Goal: Find specific page/section: Find specific page/section

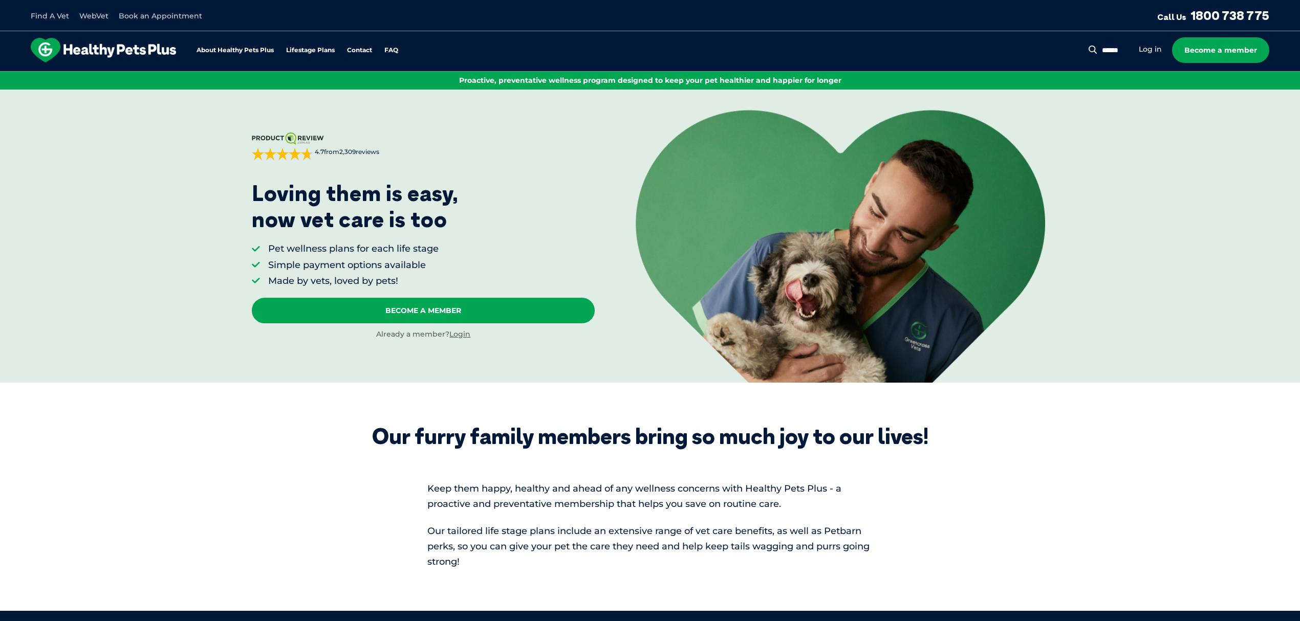
drag, startPoint x: 1272, startPoint y: 15, endPoint x: 1195, endPoint y: 15, distance: 77.3
click at [1195, 15] on div "Find A Vet WebVet Book an Appointment Call Us 1800 738 775" at bounding box center [650, 15] width 1300 height 31
copy link "1800 738 775"
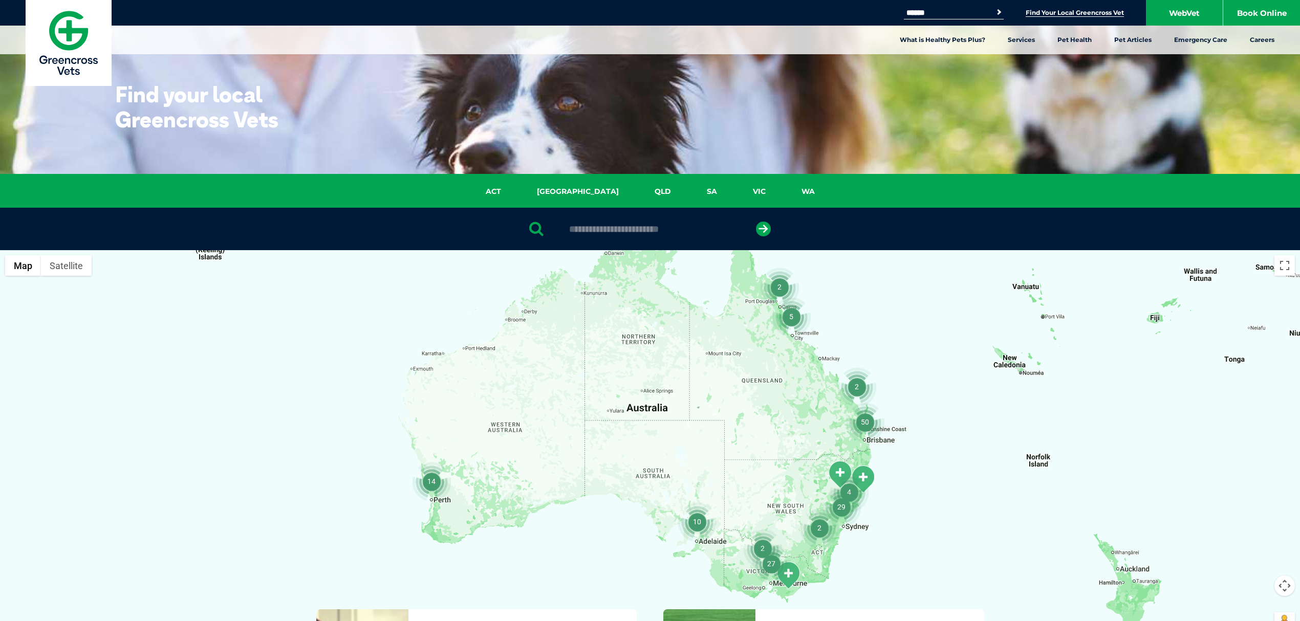
click at [645, 232] on input "text" at bounding box center [649, 229] width 171 height 10
type input "**********"
click at [756, 222] on button "submit" at bounding box center [763, 229] width 15 height 15
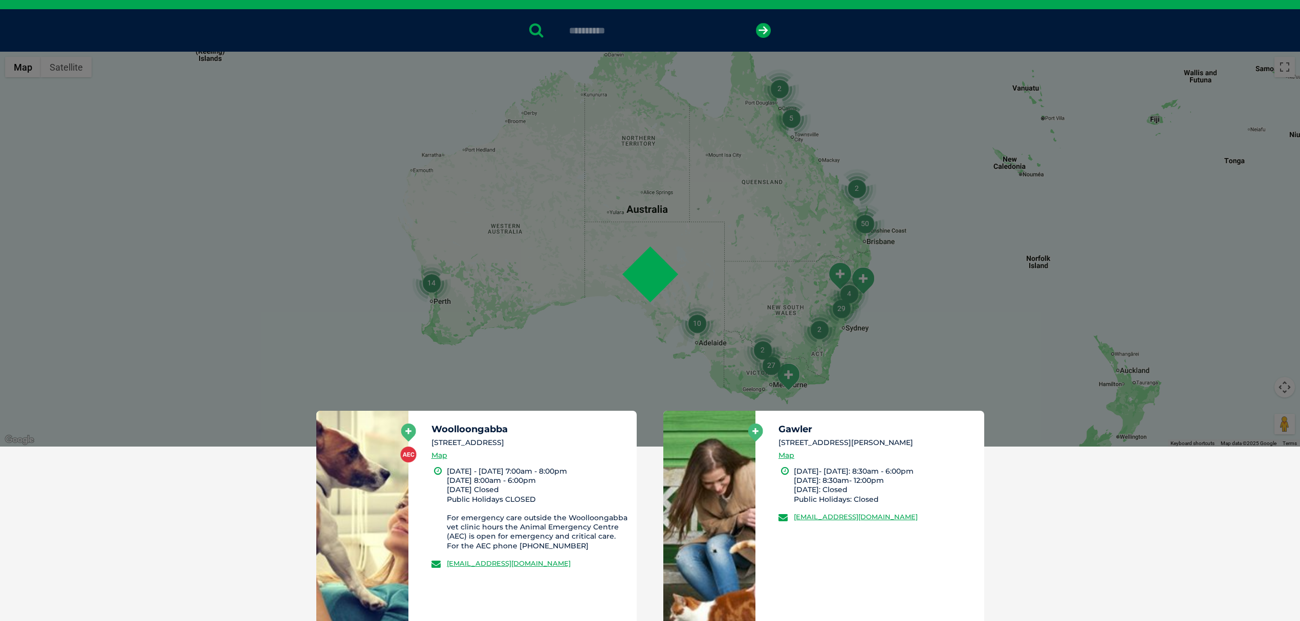
scroll to position [199, 0]
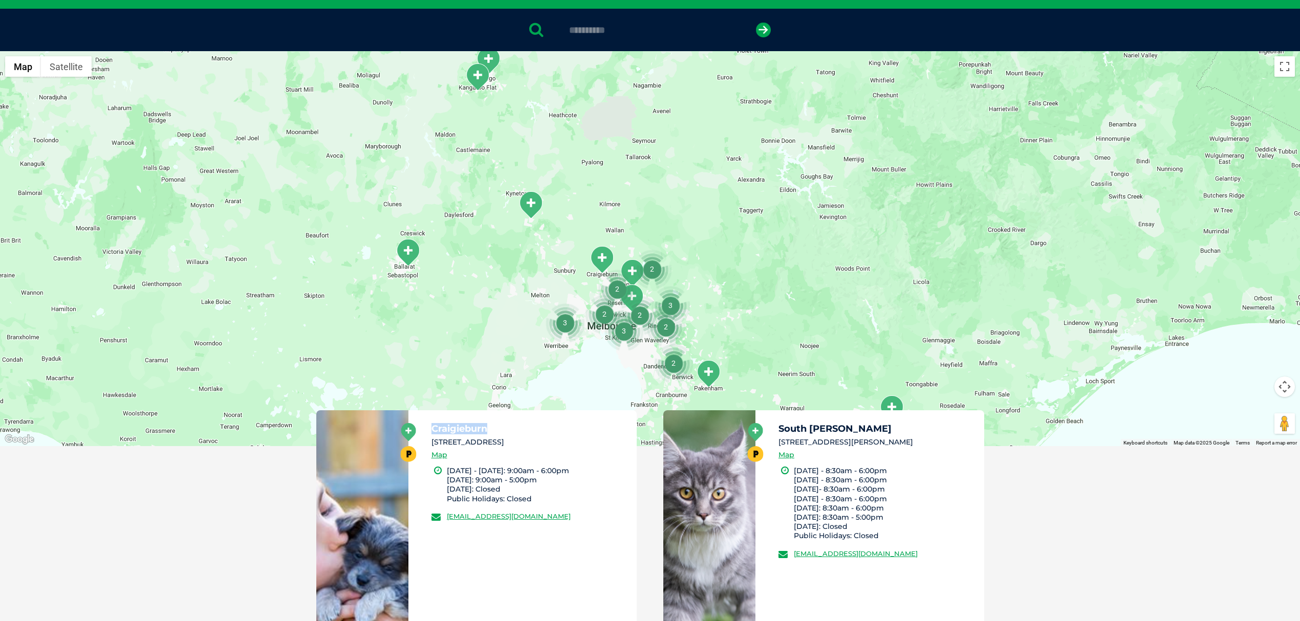
drag, startPoint x: 433, startPoint y: 428, endPoint x: 488, endPoint y: 428, distance: 55.3
click at [488, 428] on h5 "Craigieburn" at bounding box center [529, 428] width 197 height 9
copy h5 "Craigieburn"
